Goal: Register for event/course

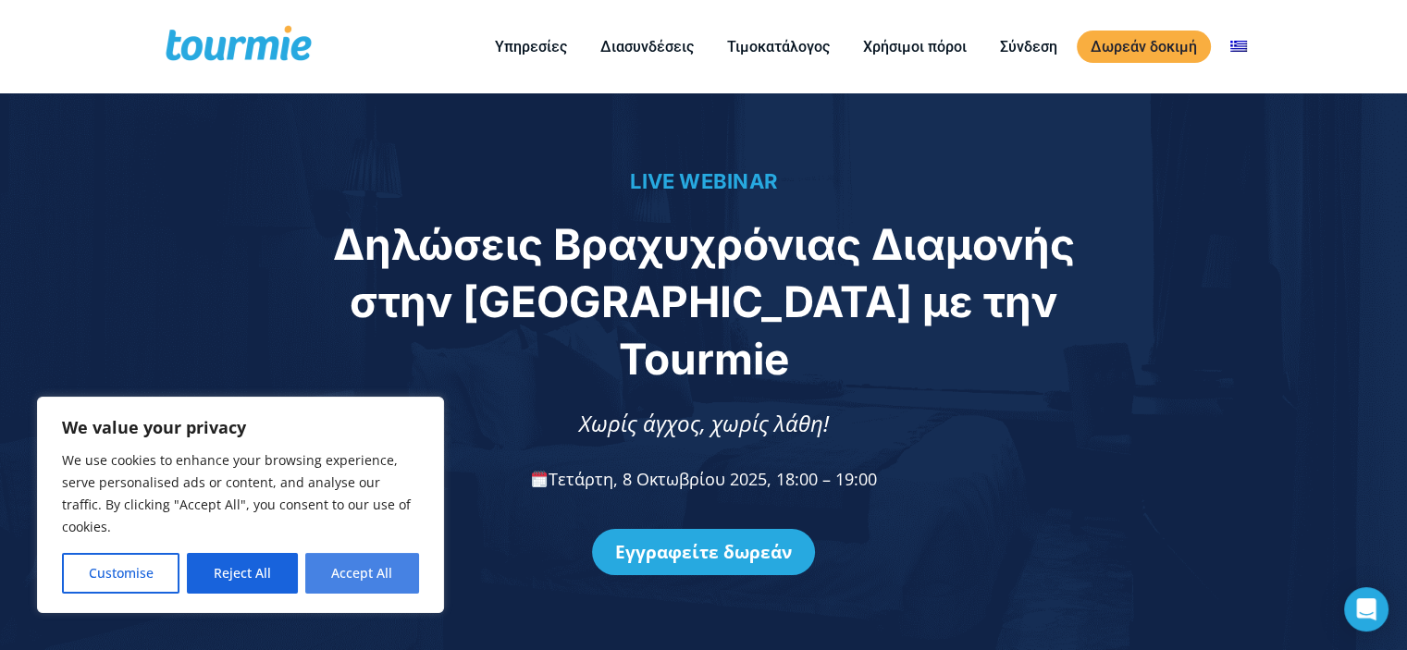
click at [365, 577] on button "Accept All" at bounding box center [362, 573] width 114 height 41
checkbox input "true"
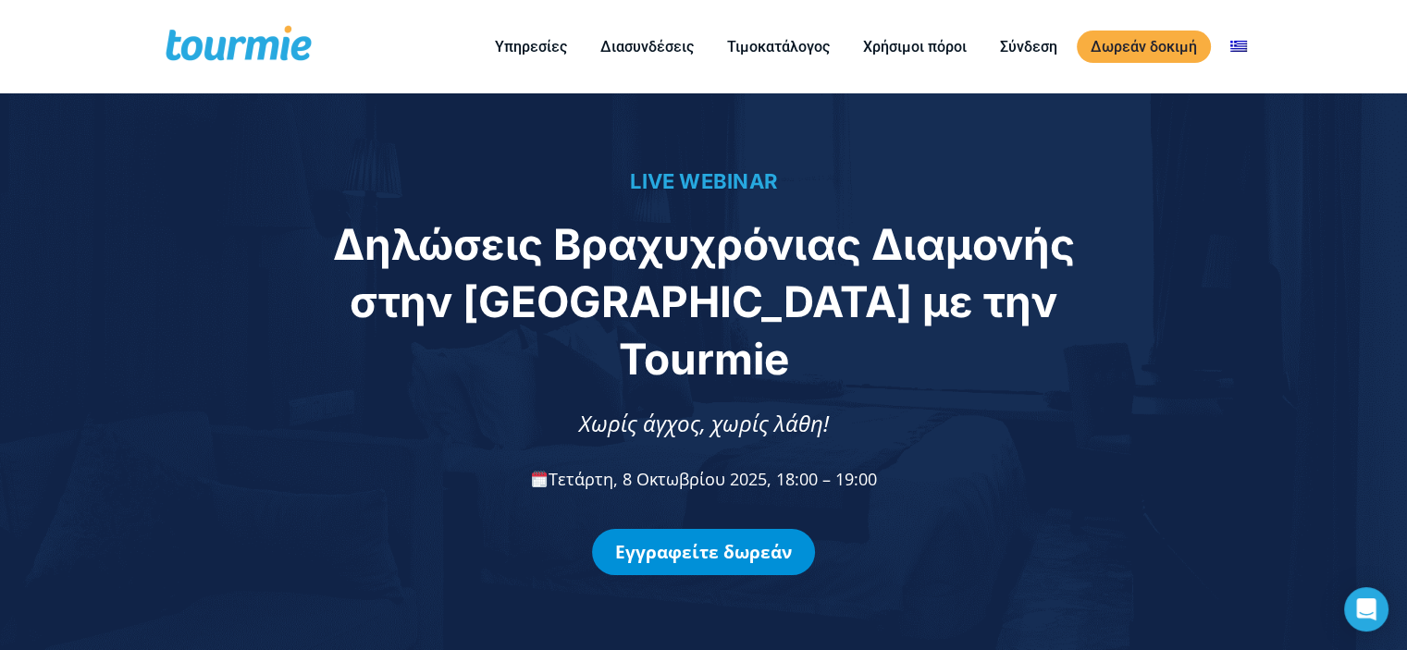
click at [703, 534] on link "Εγγραφείτε δωρεάν" at bounding box center [703, 552] width 223 height 46
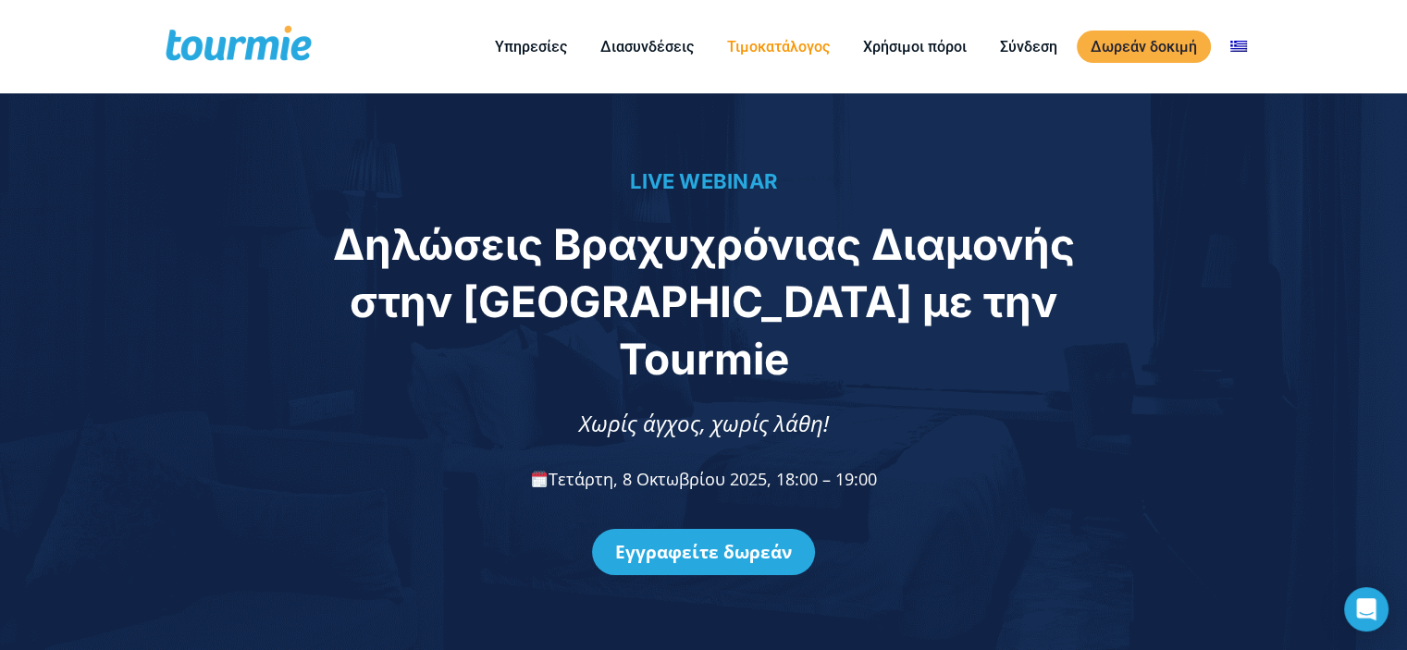
click at [755, 47] on link "Τιμοκατάλογος" at bounding box center [778, 46] width 130 height 23
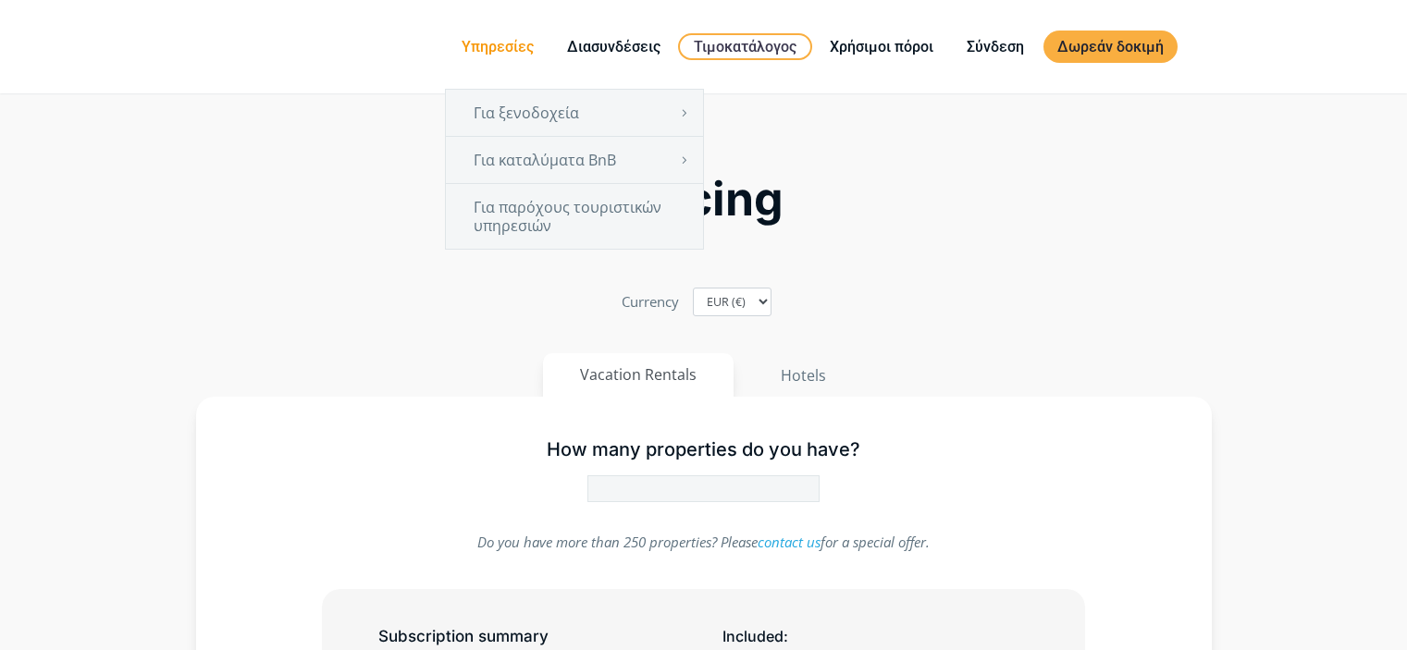
click at [499, 43] on link "Υπηρεσίες" at bounding box center [498, 46] width 100 height 23
type input "1"
